Goal: Find contact information: Find contact information

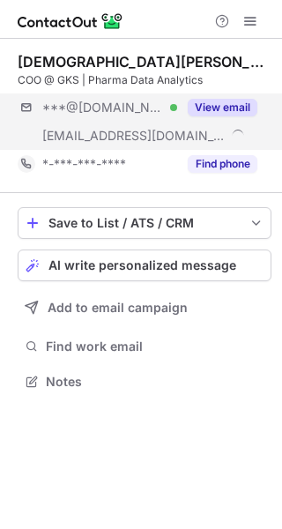
scroll to position [369, 282]
click at [231, 104] on button "View email" at bounding box center [223, 108] width 70 height 18
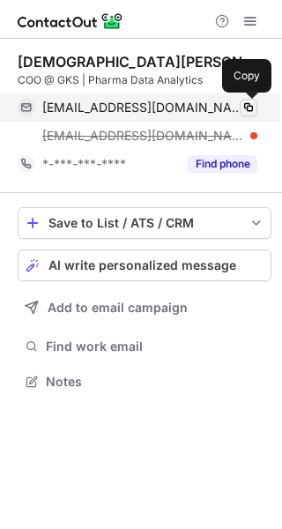
click at [253, 108] on span at bounding box center [249, 108] width 14 height 14
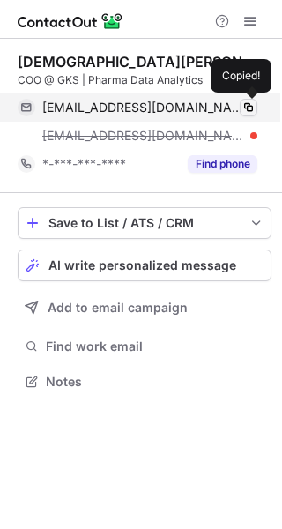
click at [253, 108] on span at bounding box center [249, 108] width 14 height 14
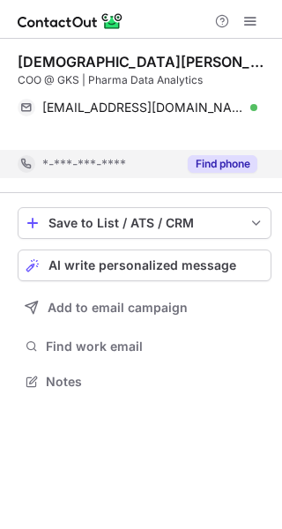
scroll to position [341, 282]
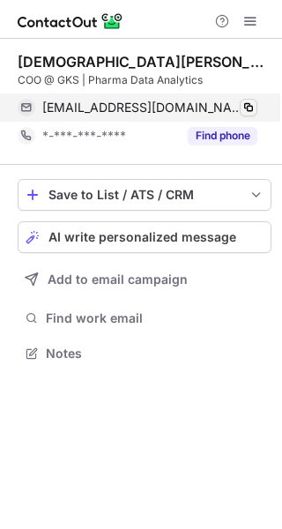
scroll to position [341, 282]
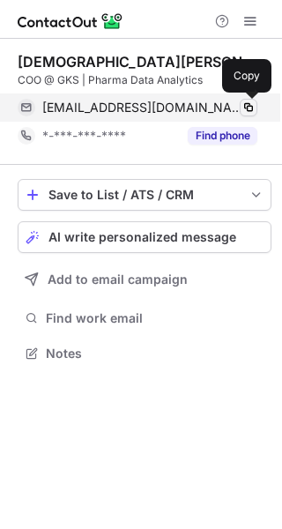
click at [250, 110] on span at bounding box center [249, 108] width 14 height 14
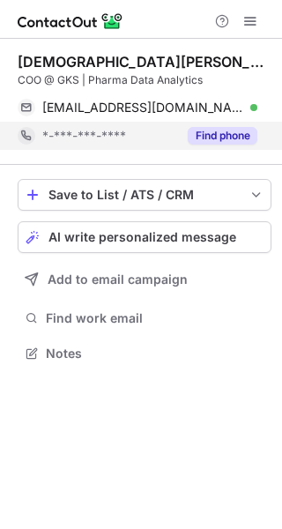
click at [241, 140] on button "Find phone" at bounding box center [223, 136] width 70 height 18
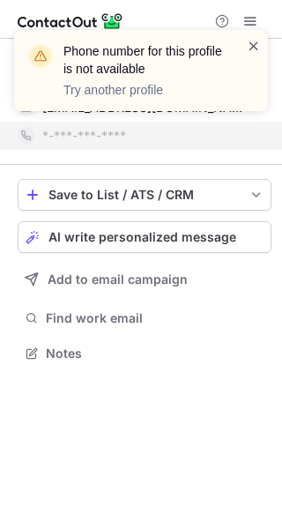
click at [253, 48] on span at bounding box center [254, 46] width 14 height 18
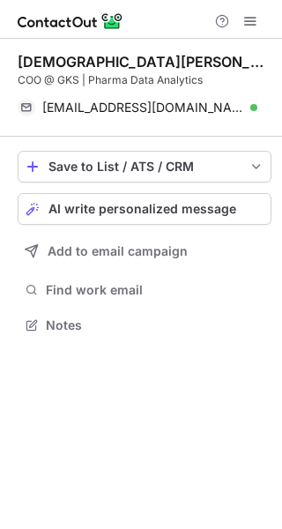
scroll to position [313, 282]
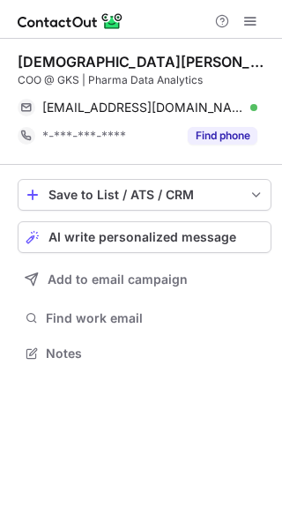
scroll to position [341, 282]
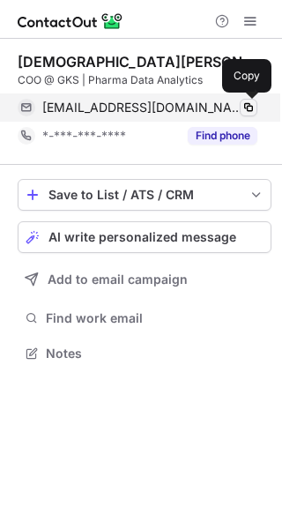
click at [247, 105] on span at bounding box center [249, 108] width 14 height 14
click at [247, 106] on span at bounding box center [249, 108] width 14 height 14
